Goal: Transaction & Acquisition: Download file/media

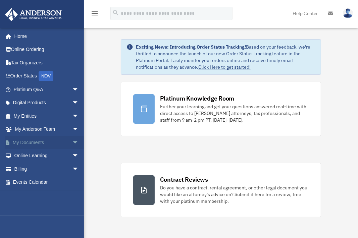
click at [42, 144] on link "My Documents arrow_drop_down" at bounding box center [47, 142] width 84 height 13
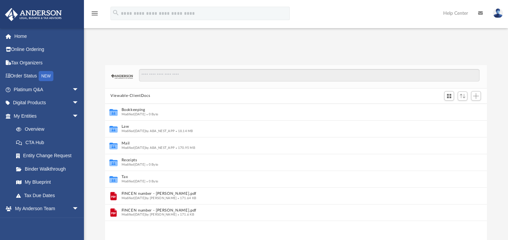
scroll to position [5, 5]
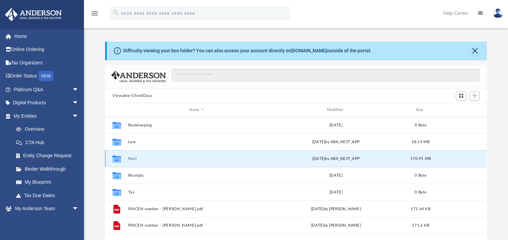
click at [132, 158] on button "Mail" at bounding box center [196, 159] width 137 height 4
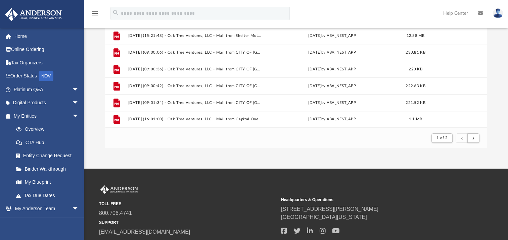
scroll to position [156, 0]
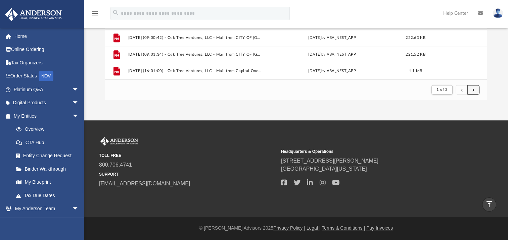
click at [363, 89] on button "submit" at bounding box center [473, 90] width 12 height 10
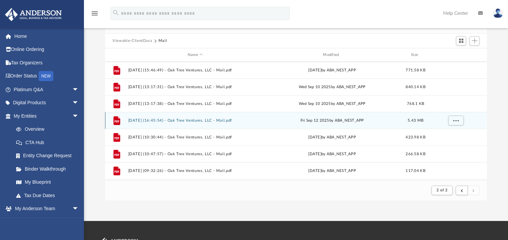
scroll to position [184, 0]
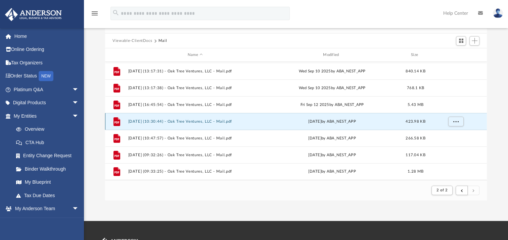
click at [204, 119] on button "2025.09.18 (10:30:44) - Oak Tree Ventures, LLC - Mail.pdf" at bounding box center [195, 121] width 134 height 4
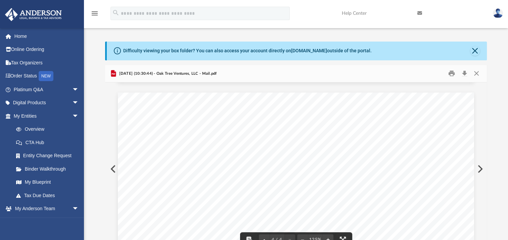
scroll to position [866, 0]
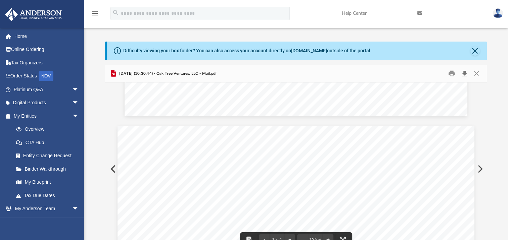
click at [363, 73] on button "Download" at bounding box center [464, 73] width 12 height 10
click at [363, 168] on button "Preview" at bounding box center [479, 169] width 15 height 19
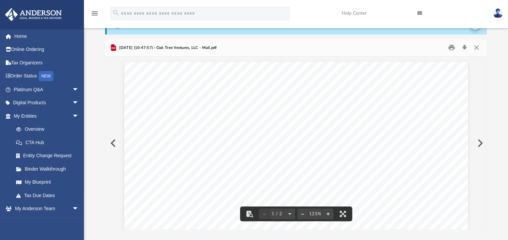
scroll to position [0, 0]
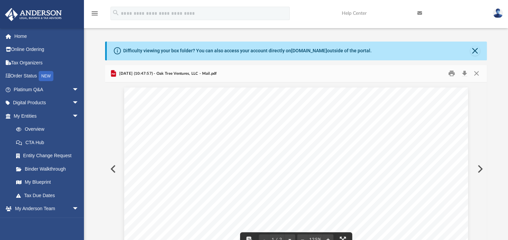
click at [363, 168] on button "Preview" at bounding box center [479, 169] width 15 height 19
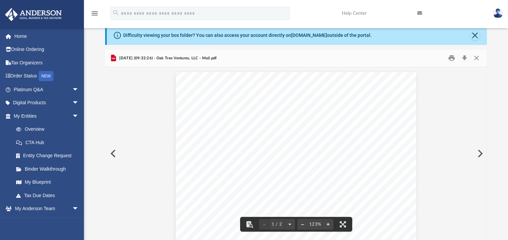
click at [363, 154] on button "Preview" at bounding box center [479, 153] width 15 height 19
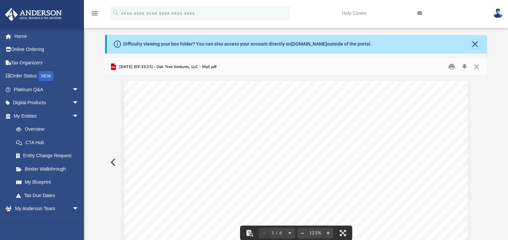
scroll to position [0, 0]
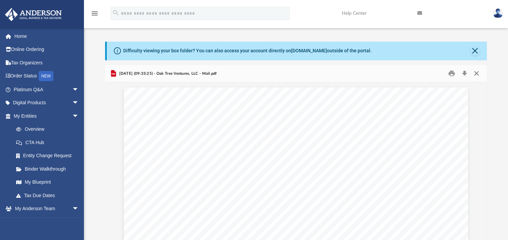
click at [363, 72] on button "Close" at bounding box center [476, 73] width 12 height 10
